Goal: Find specific page/section: Find specific page/section

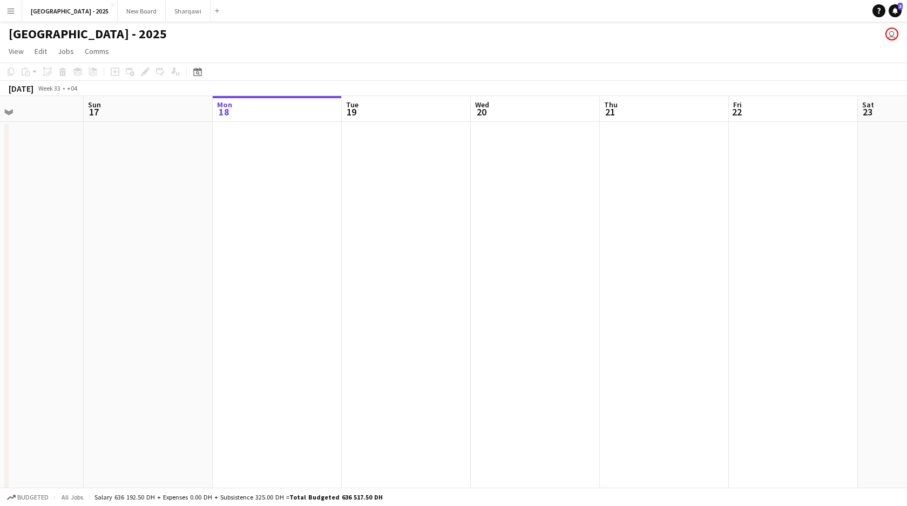
scroll to position [0, 324]
click at [892, 35] on app-user-avatar "user" at bounding box center [891, 34] width 13 height 13
click at [16, 9] on button "Menu" at bounding box center [11, 11] width 22 height 22
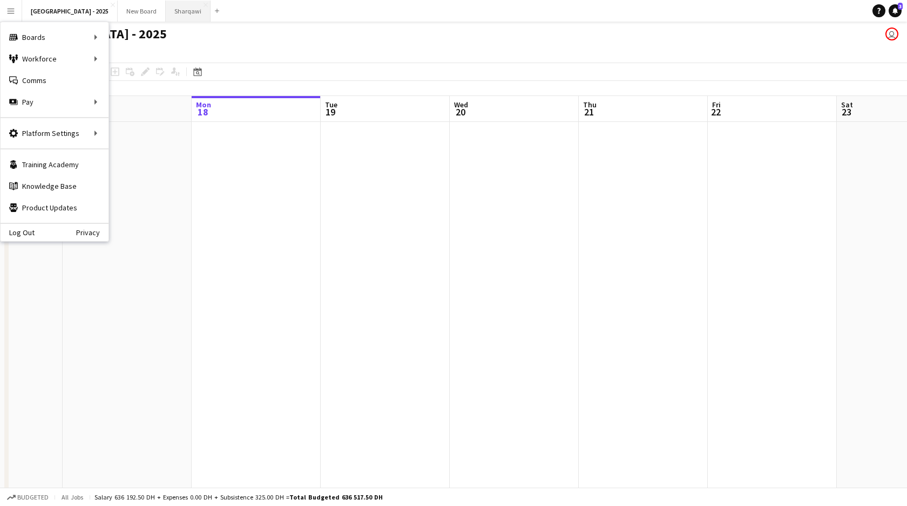
click at [166, 14] on button "Sharqawi Close" at bounding box center [188, 11] width 45 height 21
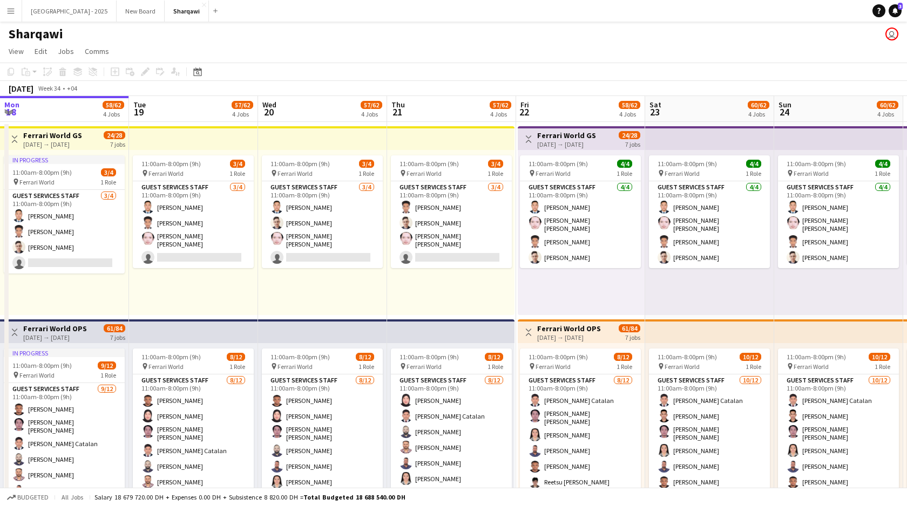
click at [14, 10] on app-icon "Menu" at bounding box center [10, 10] width 9 height 9
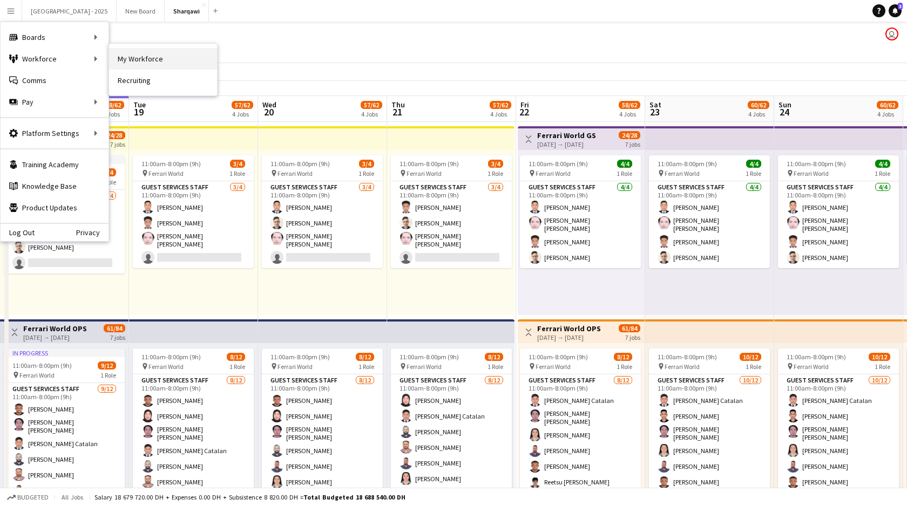
click at [141, 55] on link "My Workforce" at bounding box center [163, 59] width 108 height 22
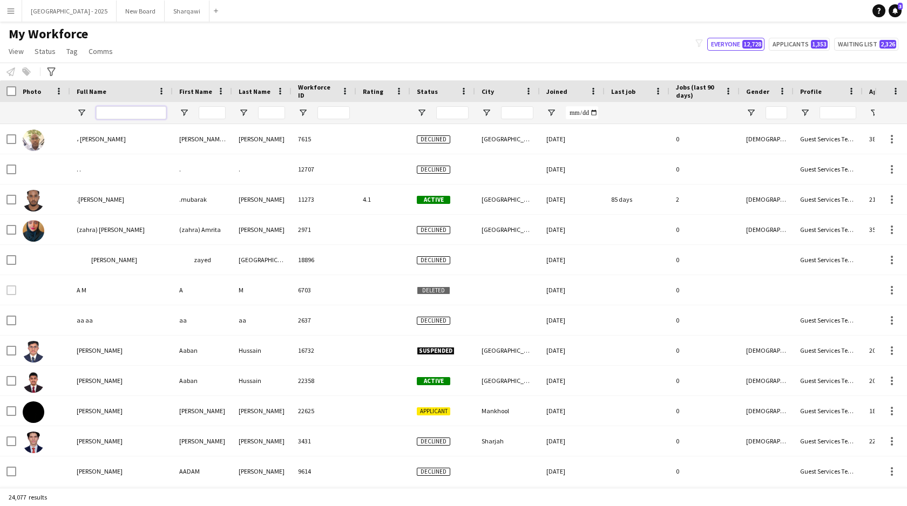
click at [128, 112] on input "Full Name Filter Input" at bounding box center [131, 112] width 70 height 13
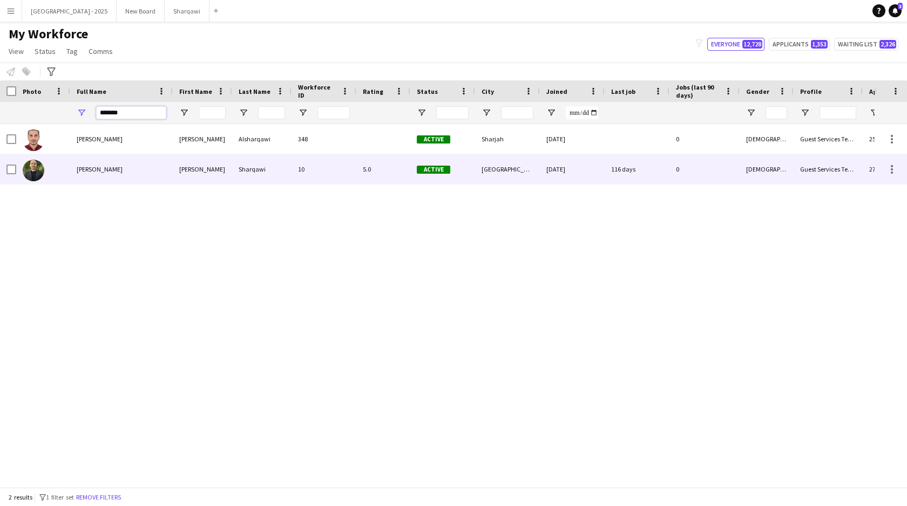
type input "*******"
click at [117, 173] on span "[PERSON_NAME]" at bounding box center [100, 169] width 46 height 8
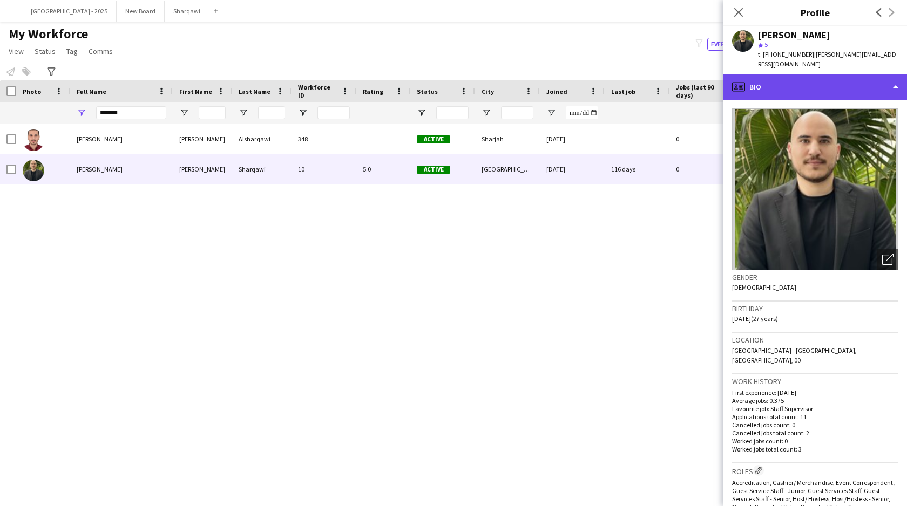
click at [843, 88] on div "profile Bio" at bounding box center [814, 87] width 183 height 26
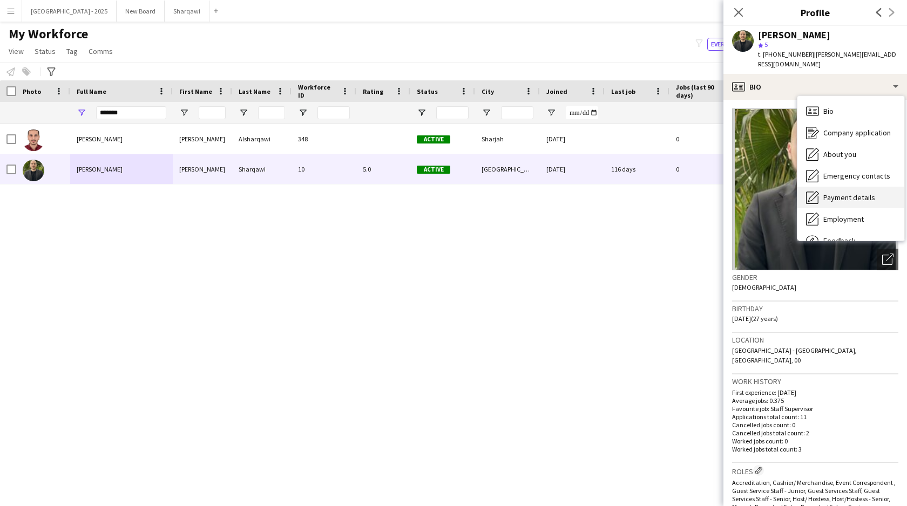
click at [870, 201] on span "Payment details" at bounding box center [849, 198] width 52 height 10
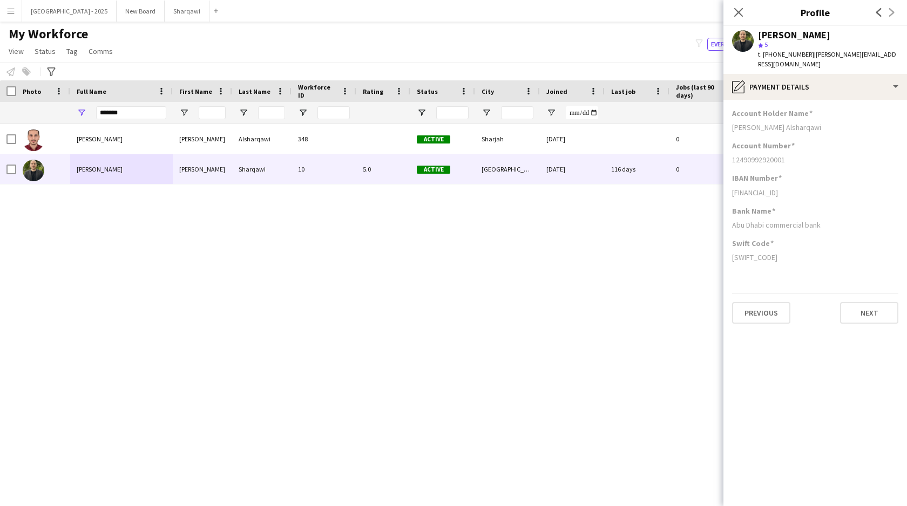
click at [784, 194] on div "[FINANCIAL_ID]" at bounding box center [815, 193] width 166 height 10
copy div "[FINANCIAL_ID]"
click at [761, 161] on div "12490992920001" at bounding box center [815, 160] width 166 height 10
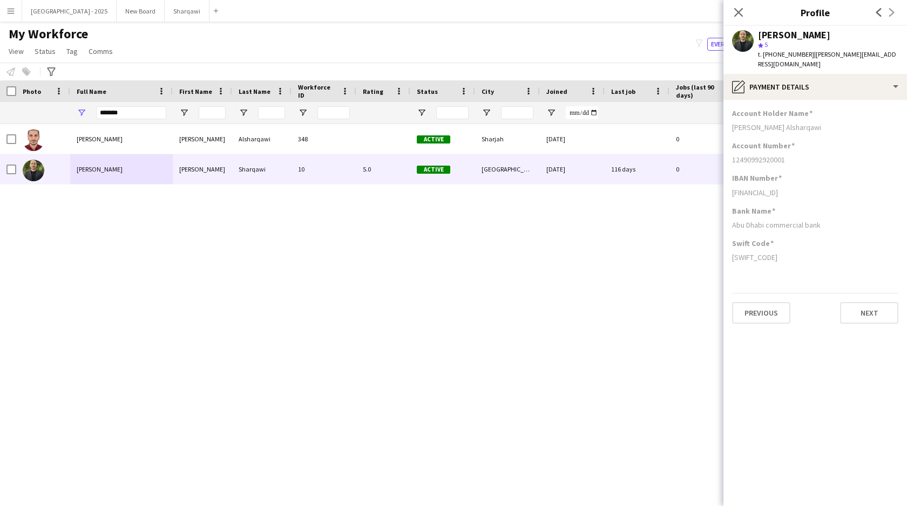
click at [761, 161] on div "12490992920001" at bounding box center [815, 160] width 166 height 10
copy div "12490992920001"
click at [752, 259] on div "[SWIFT_CODE]" at bounding box center [815, 258] width 166 height 10
copy div "[SWIFT_CODE]"
